Goal: Navigation & Orientation: Find specific page/section

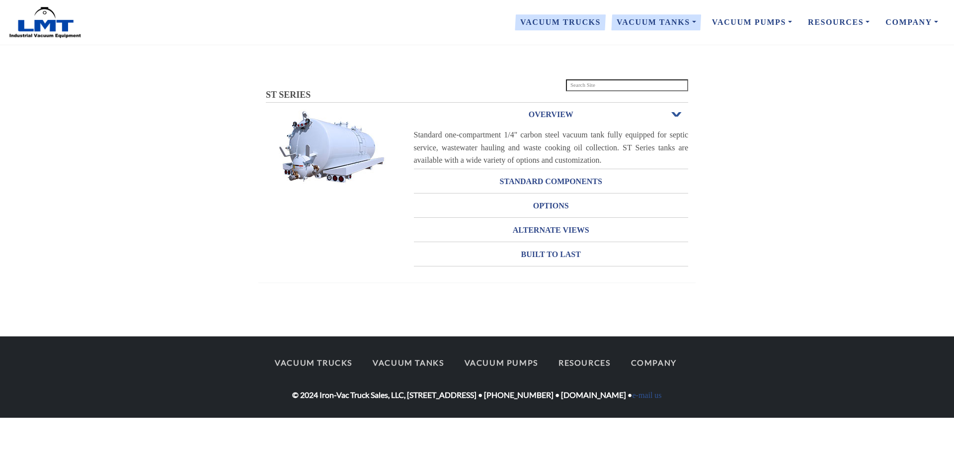
click at [593, 24] on link "Vacuum Trucks" at bounding box center [560, 22] width 96 height 21
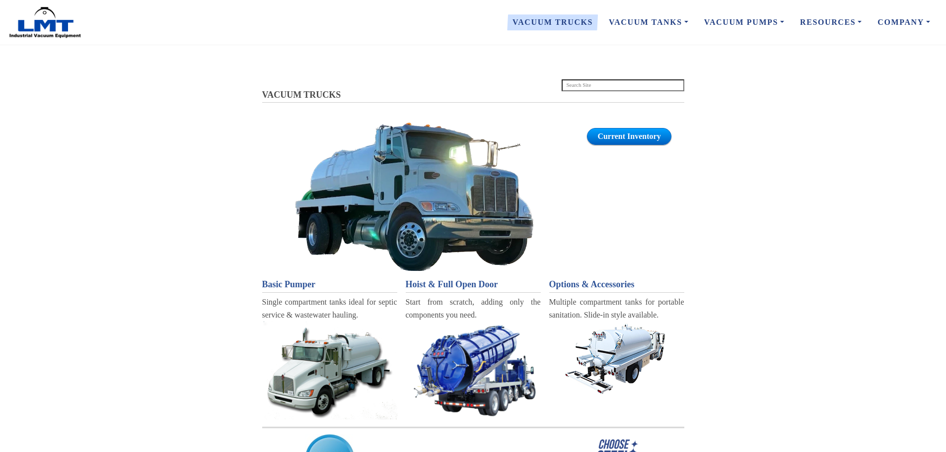
click at [838, 170] on section "VACUUM TRUCKS Current Inventory VACUUM TRUCKS Basic Pumper Single compartment t…" at bounding box center [473, 299] width 946 height 445
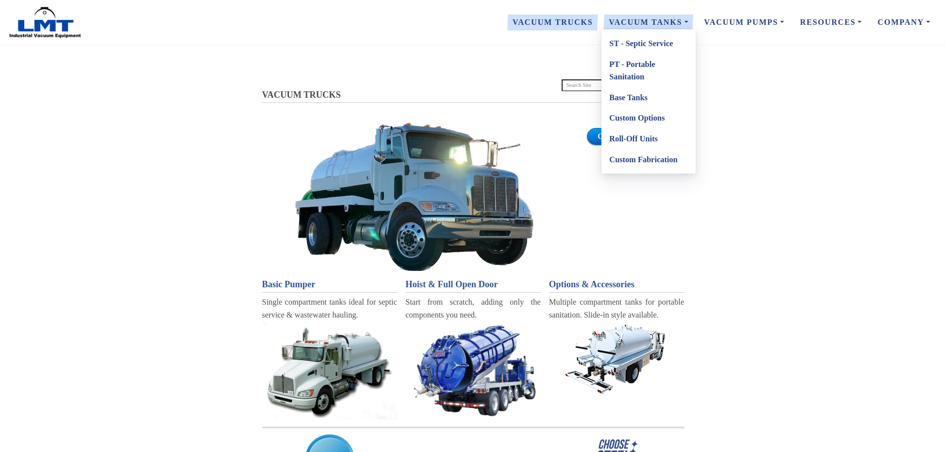
click at [641, 38] on link "ST - Septic Service" at bounding box center [648, 43] width 94 height 21
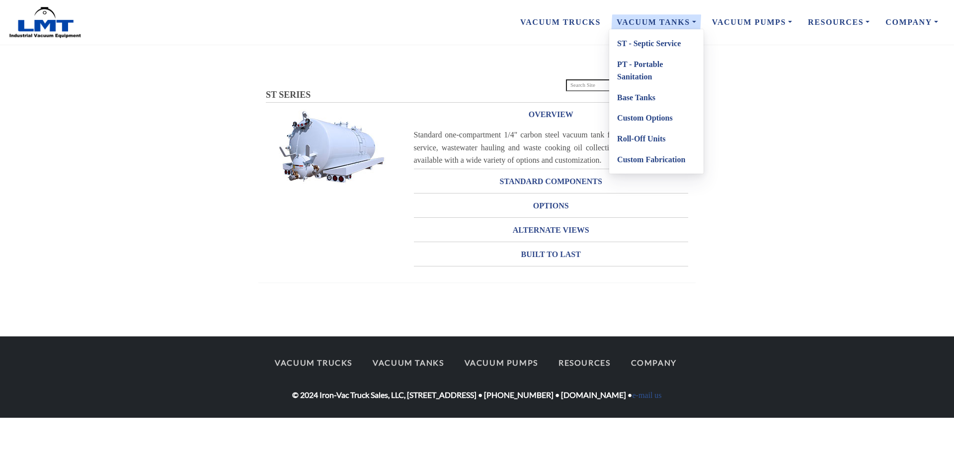
click at [659, 151] on link "Custom Fabrication" at bounding box center [656, 159] width 94 height 21
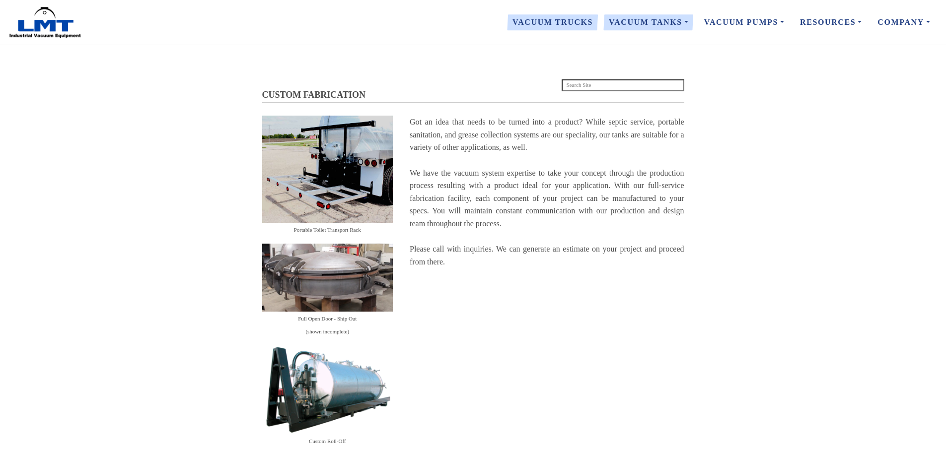
click at [572, 15] on link "Vacuum Trucks" at bounding box center [553, 22] width 96 height 21
